Goal: Check status: Check status

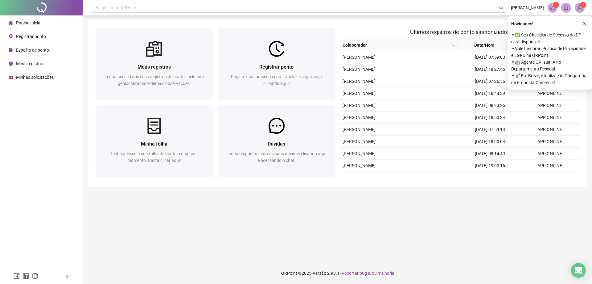
click at [42, 54] on div "Espelho de ponto" at bounding box center [29, 50] width 40 height 12
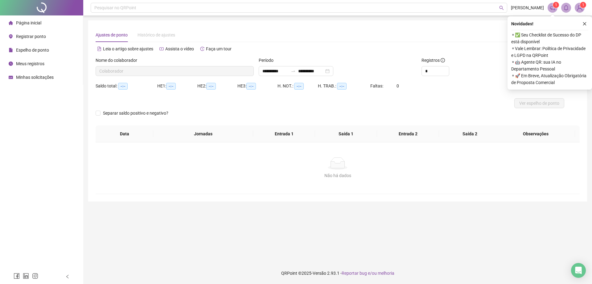
type input "**********"
click at [549, 107] on button "Ver espelho de ponto" at bounding box center [540, 103] width 50 height 10
